Goal: Task Accomplishment & Management: Manage account settings

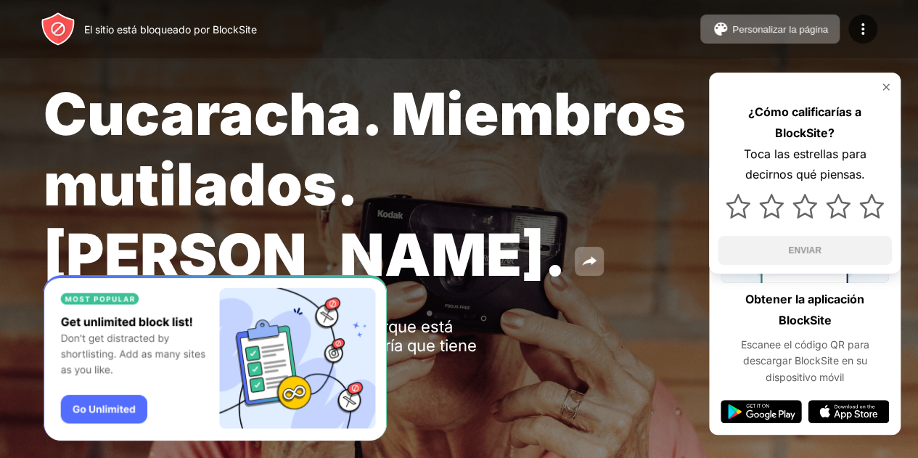
click at [641, 387] on div "Cucaracha. Miembros mutilados. [PERSON_NAME]. ¡Ups! [DOMAIN_NAME] no está dispo…" at bounding box center [459, 247] width 918 height 495
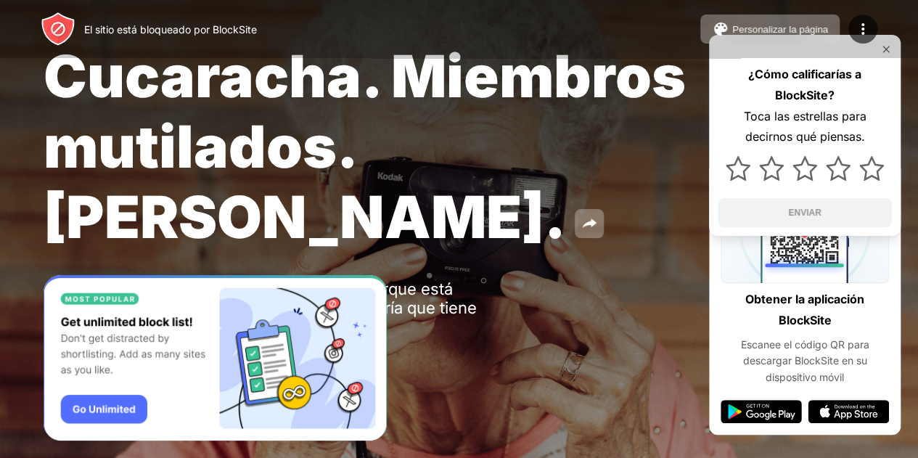
click at [883, 48] on div "El sitio está bloqueado por BlockSite Personalizar la página Editar la lista de…" at bounding box center [459, 29] width 918 height 58
click at [553, 339] on div "Cucaracha. Miembros mutilados. [PERSON_NAME]. ¡Ups! [DOMAIN_NAME] no está dispo…" at bounding box center [459, 209] width 918 height 495
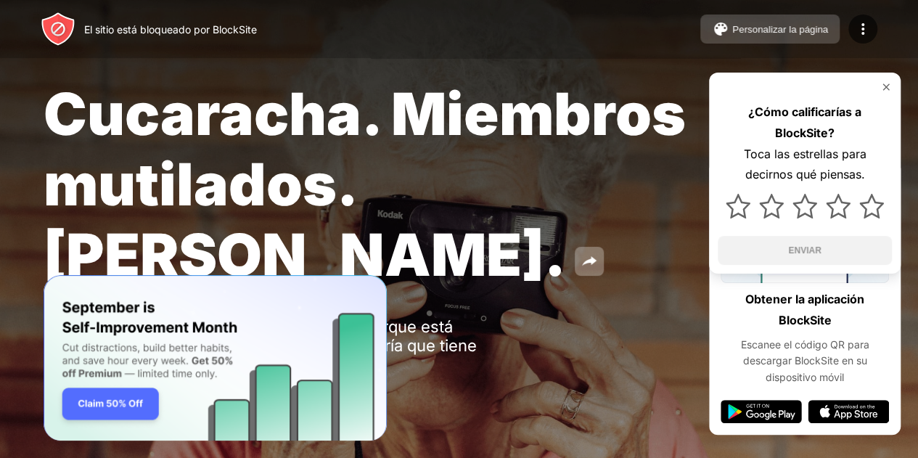
click at [723, 36] on img at bounding box center [720, 28] width 17 height 17
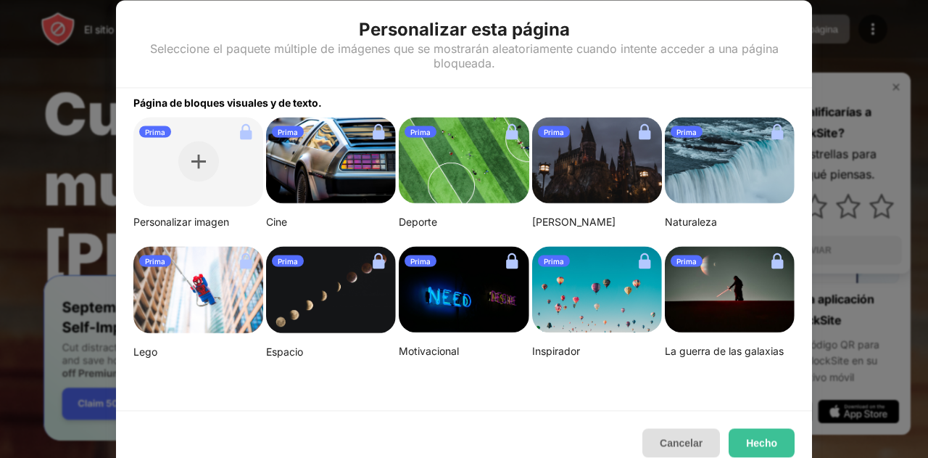
click at [680, 441] on font "Cancelar" at bounding box center [681, 443] width 43 height 12
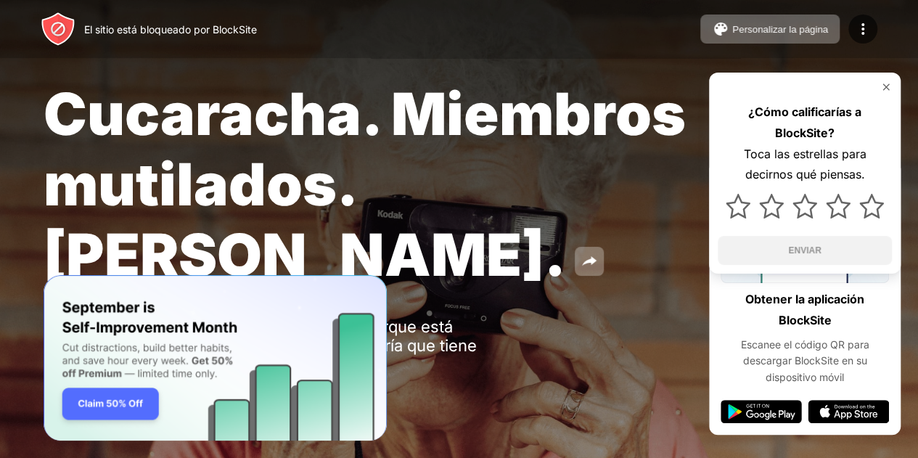
scroll to position [38, 0]
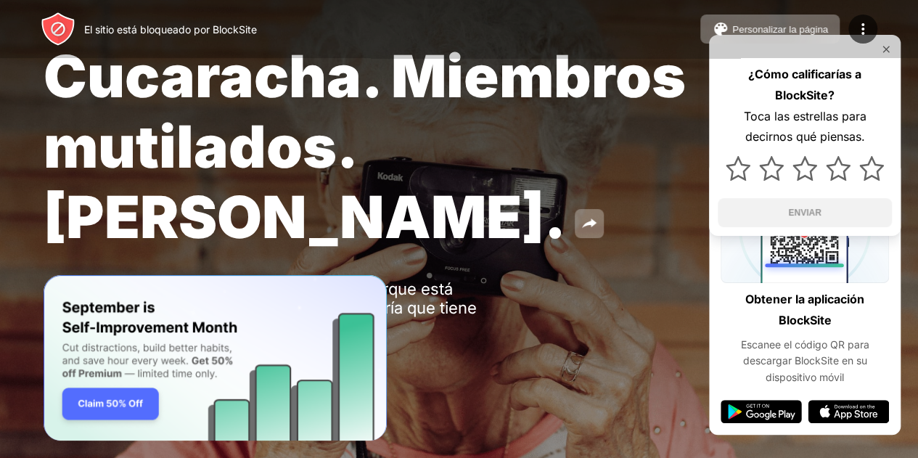
click at [883, 51] on div "El sitio está bloqueado por BlockSite Personalizar la página Editar la lista de…" at bounding box center [459, 29] width 918 height 58
click at [883, 49] on div "El sitio está bloqueado por BlockSite Personalizar la página Editar la lista de…" at bounding box center [459, 29] width 918 height 58
